Goal: Task Accomplishment & Management: Complete application form

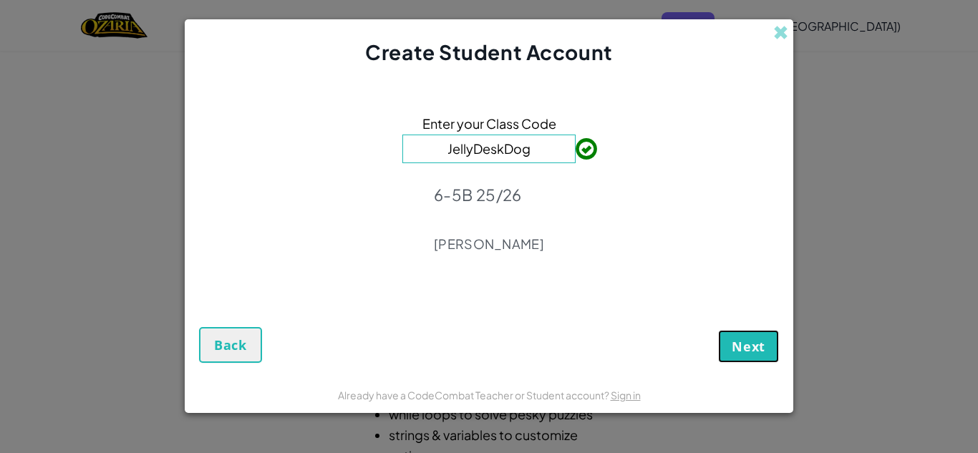
click at [746, 343] on span "Next" at bounding box center [748, 346] width 34 height 17
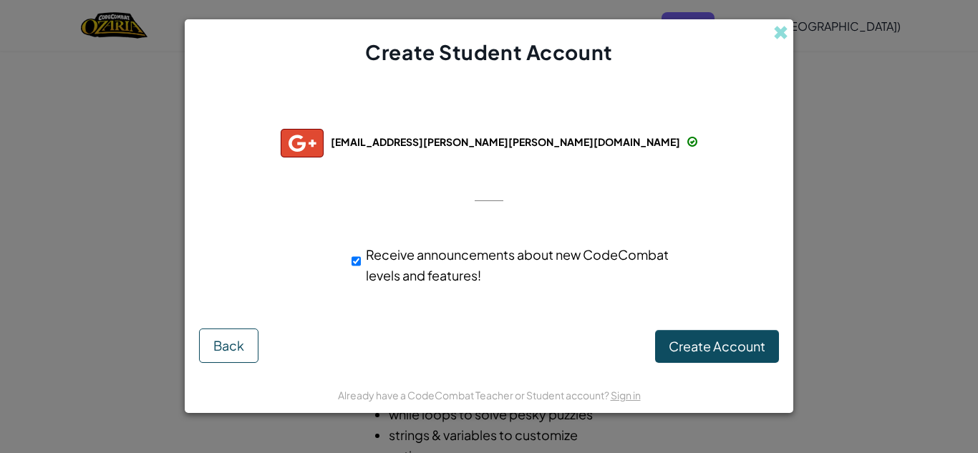
click at [783, 31] on span at bounding box center [780, 32] width 15 height 15
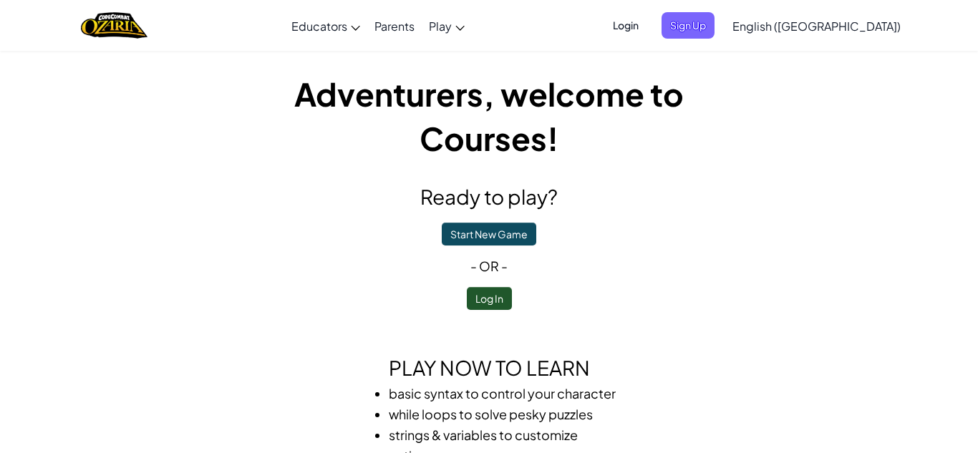
drag, startPoint x: 500, startPoint y: 197, endPoint x: 499, endPoint y: 205, distance: 8.0
click at [500, 202] on h2 "Ready to play?" at bounding box center [488, 197] width 515 height 30
click at [488, 233] on button "Start New Game" at bounding box center [489, 234] width 94 height 23
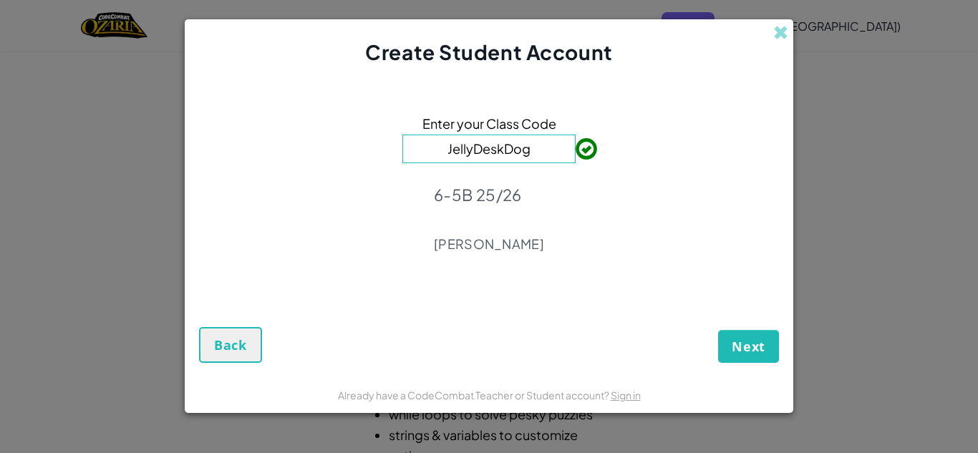
drag, startPoint x: 778, startPoint y: 34, endPoint x: 773, endPoint y: 42, distance: 8.7
click at [775, 38] on span at bounding box center [780, 32] width 15 height 15
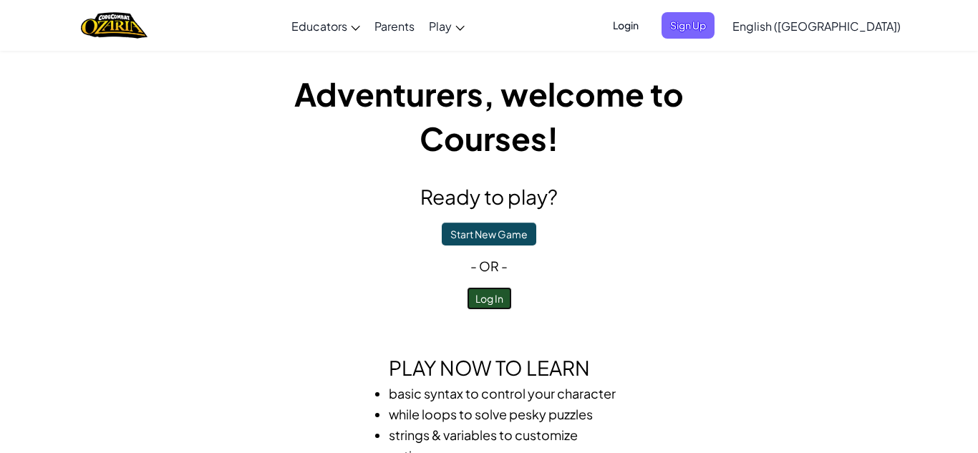
click at [494, 296] on button "Log In" at bounding box center [489, 298] width 45 height 23
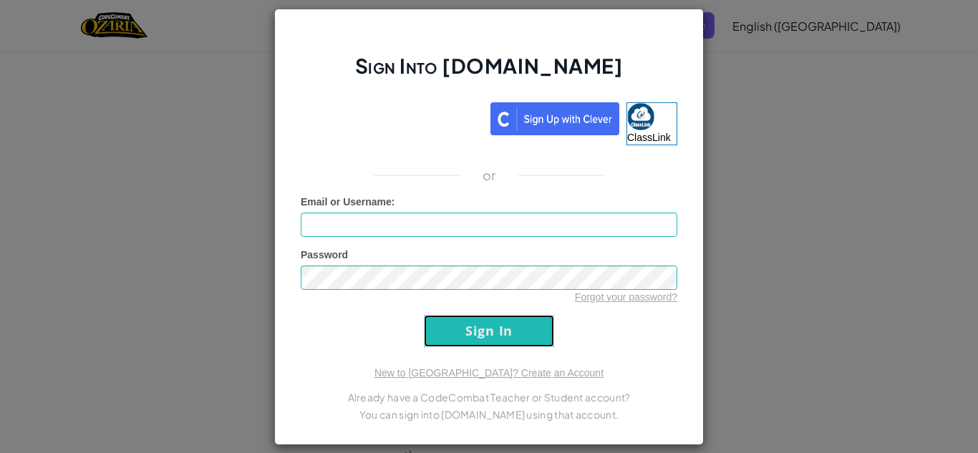
drag, startPoint x: 501, startPoint y: 342, endPoint x: 512, endPoint y: 346, distance: 12.0
click at [510, 341] on input "Sign In" at bounding box center [489, 331] width 130 height 32
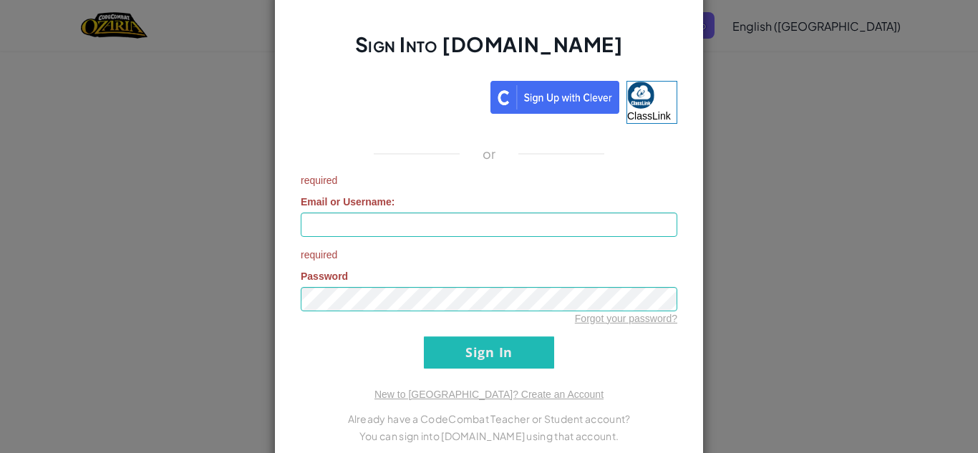
click at [776, 32] on div "Sign Into [DOMAIN_NAME] ClassLink or required Email or Username : required Pass…" at bounding box center [489, 226] width 978 height 453
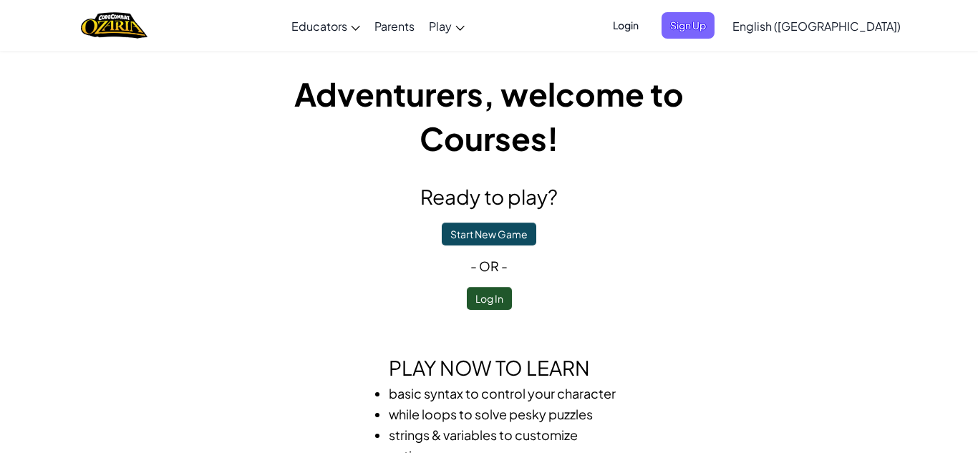
drag, startPoint x: 761, startPoint y: 146, endPoint x: 752, endPoint y: 135, distance: 14.3
click at [714, 26] on span "Sign Up" at bounding box center [687, 25] width 53 height 26
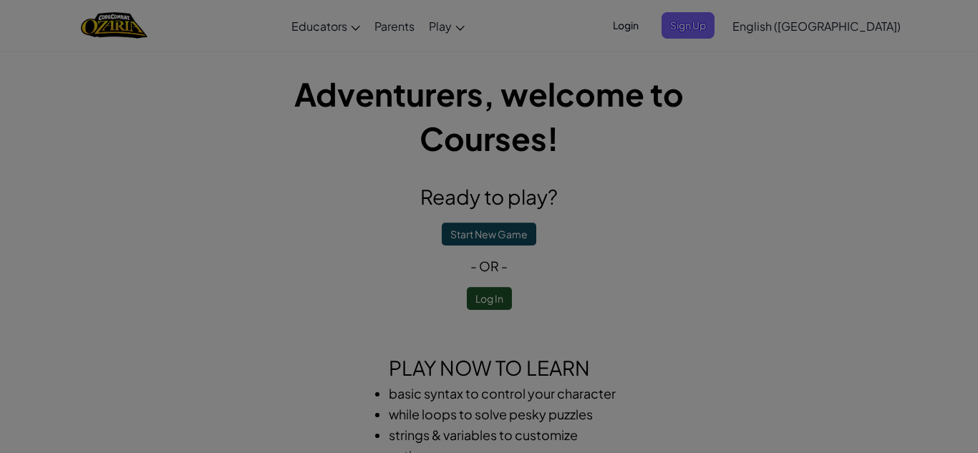
scroll to position [7, 0]
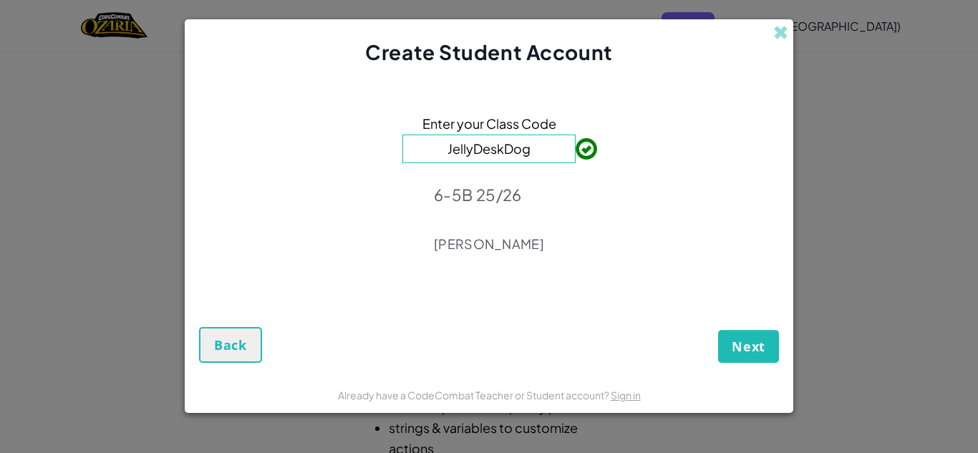
click at [781, 30] on span at bounding box center [780, 32] width 15 height 15
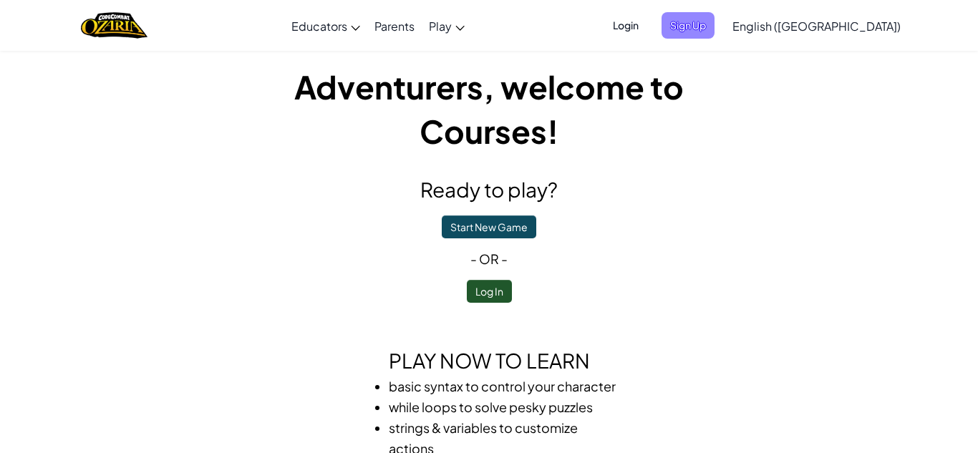
click at [714, 26] on span "Sign Up" at bounding box center [687, 25] width 53 height 26
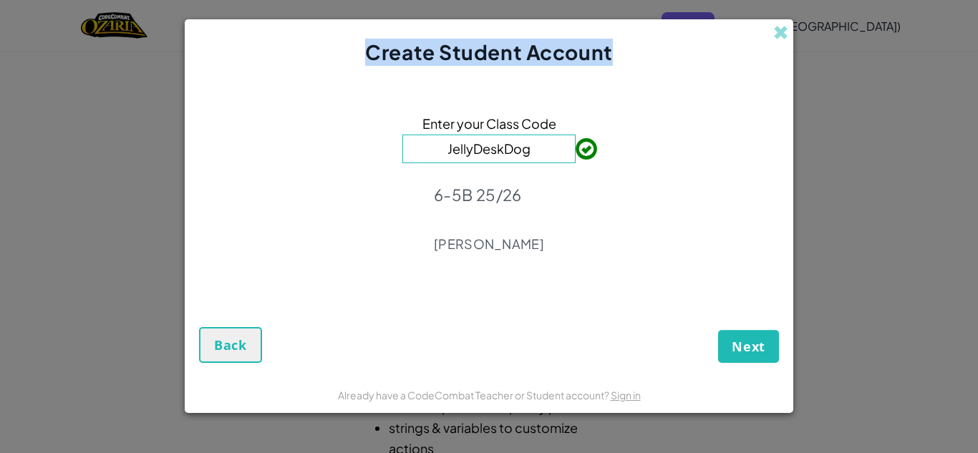
drag, startPoint x: 784, startPoint y: 24, endPoint x: 793, endPoint y: 27, distance: 9.1
click at [792, 26] on div "Create Student Account" at bounding box center [489, 42] width 608 height 47
click at [783, 35] on span at bounding box center [780, 32] width 15 height 15
